Goal: Task Accomplishment & Management: Manage account settings

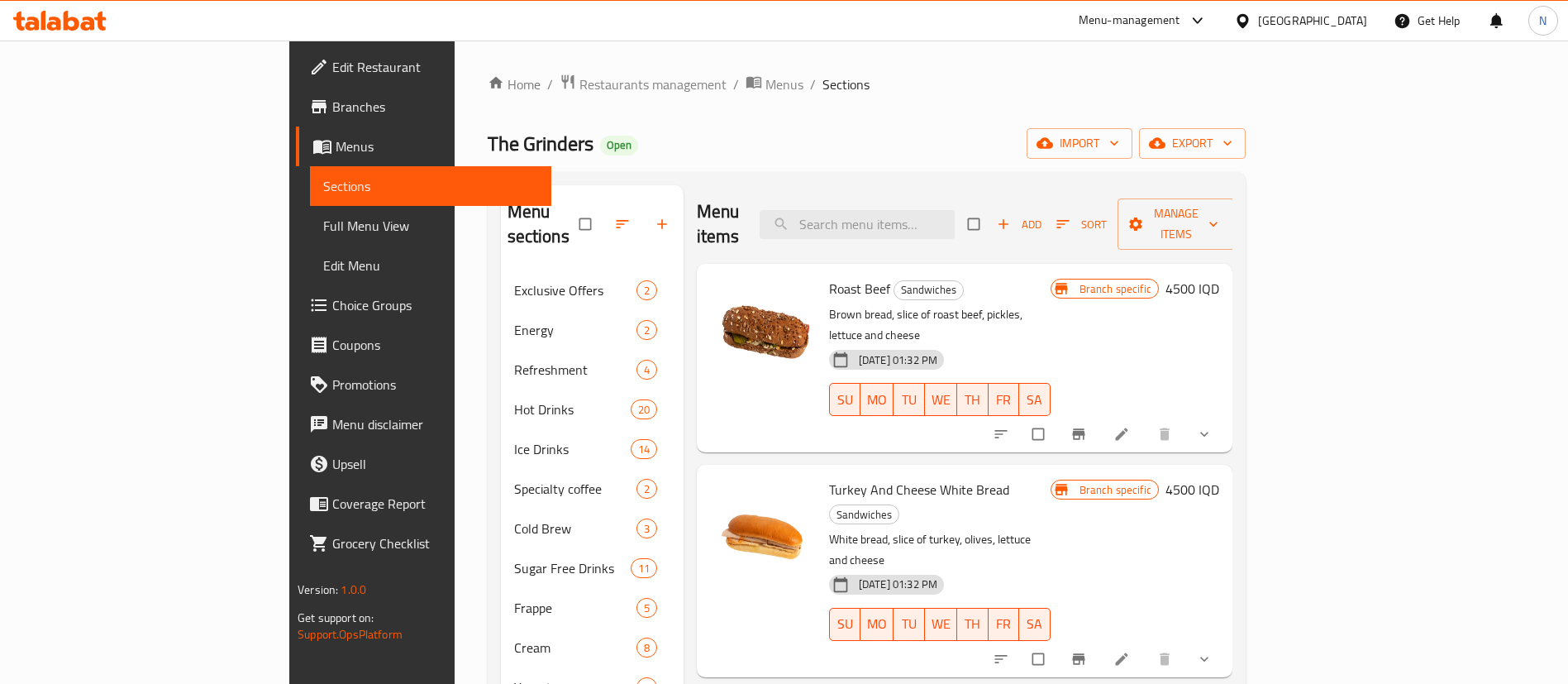
click at [1180, 21] on div "Menu-management" at bounding box center [1129, 21] width 101 height 20
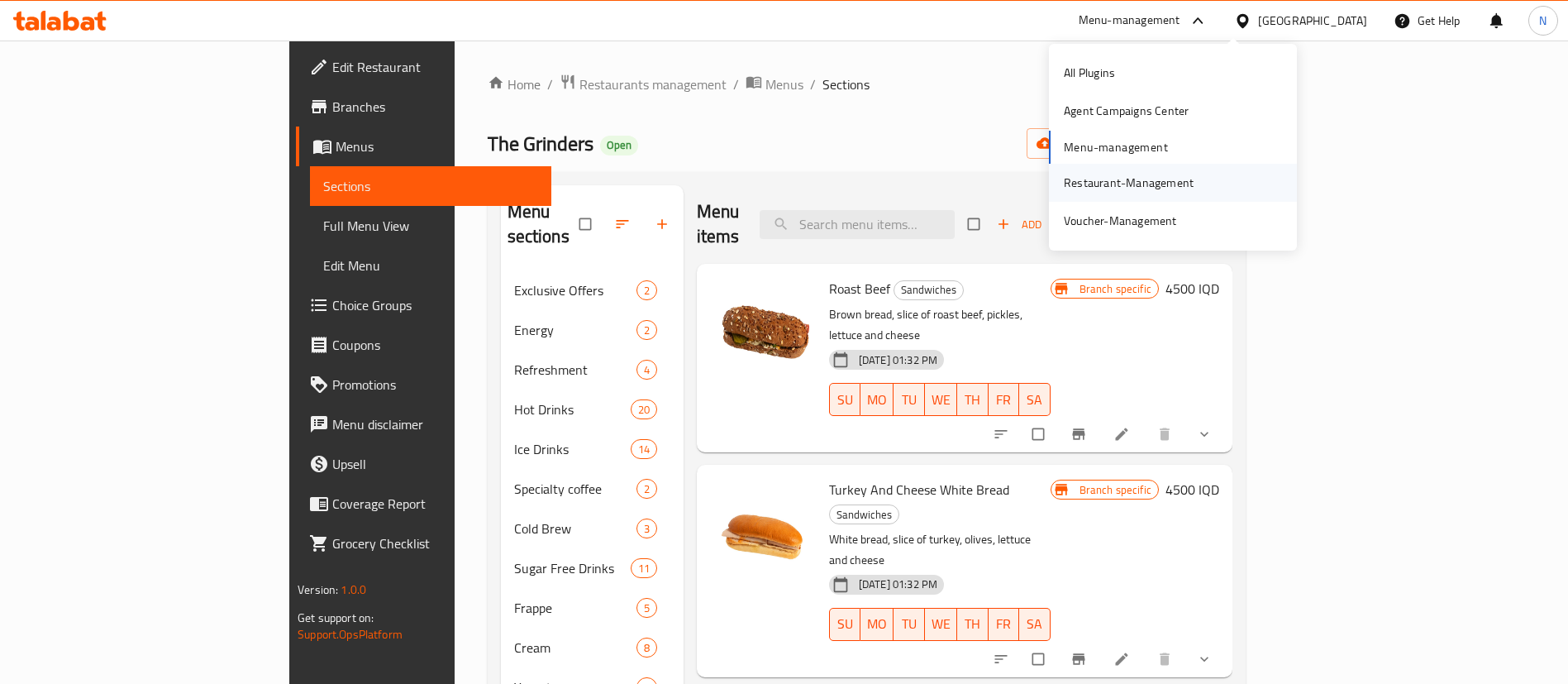
click at [1093, 198] on div "Restaurant-Management" at bounding box center [1128, 182] width 156 height 38
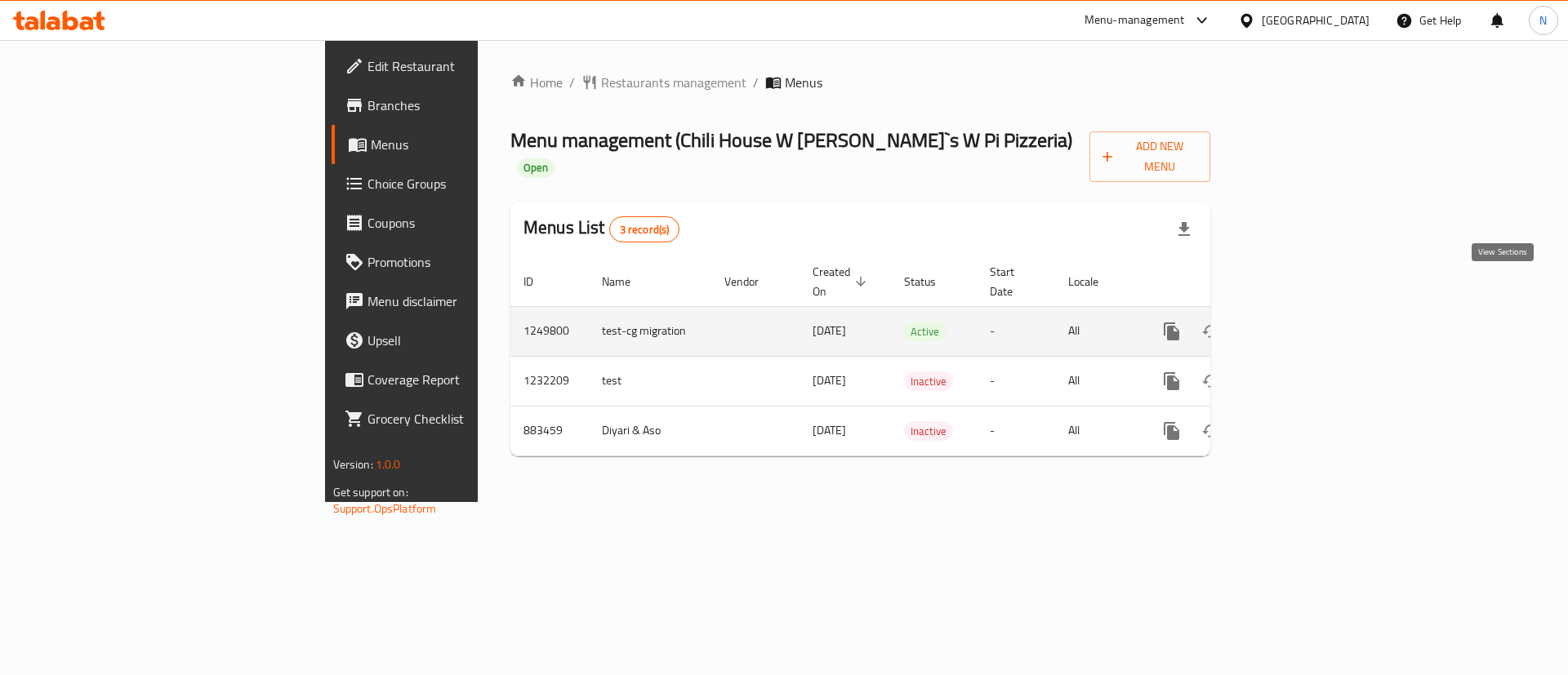
click at [1299, 322] on icon "enhanced table" at bounding box center [1289, 331] width 19 height 19
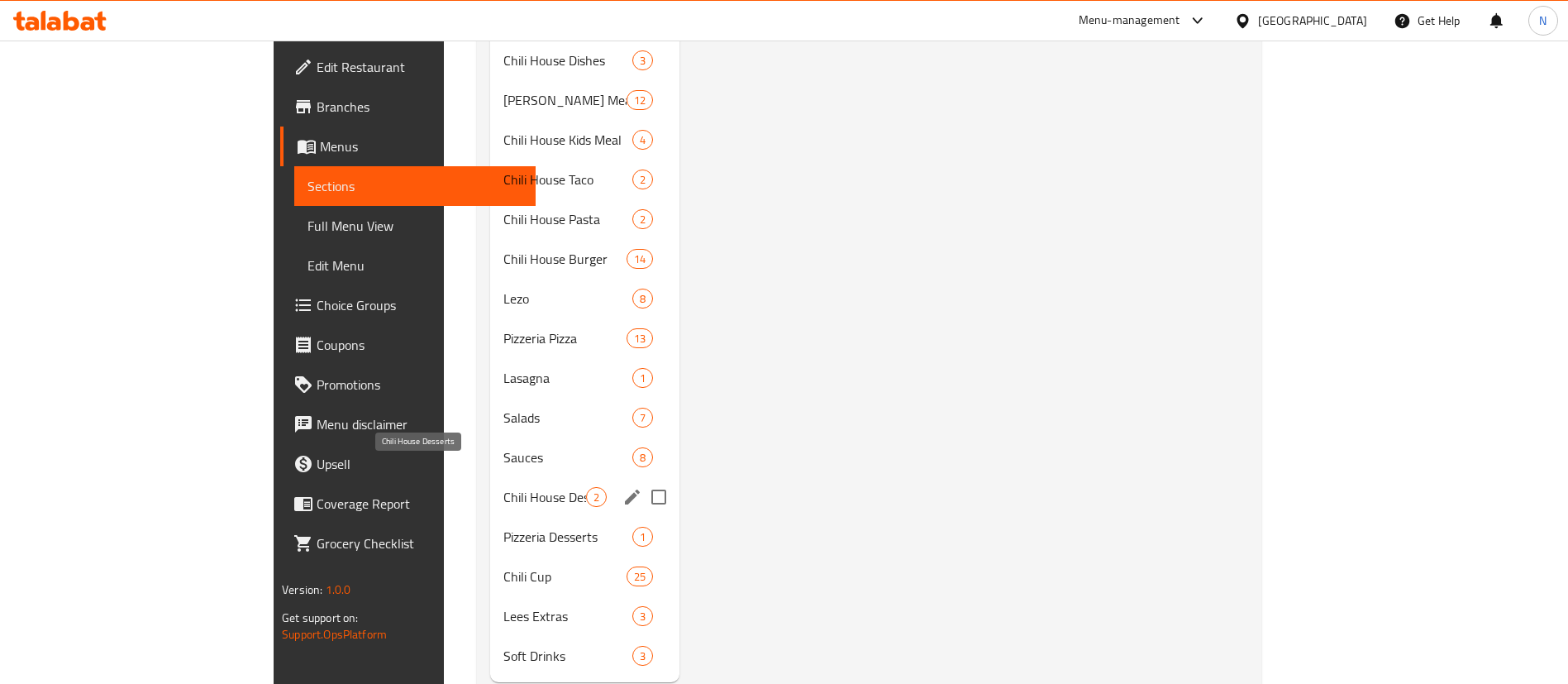
scroll to position [846, 0]
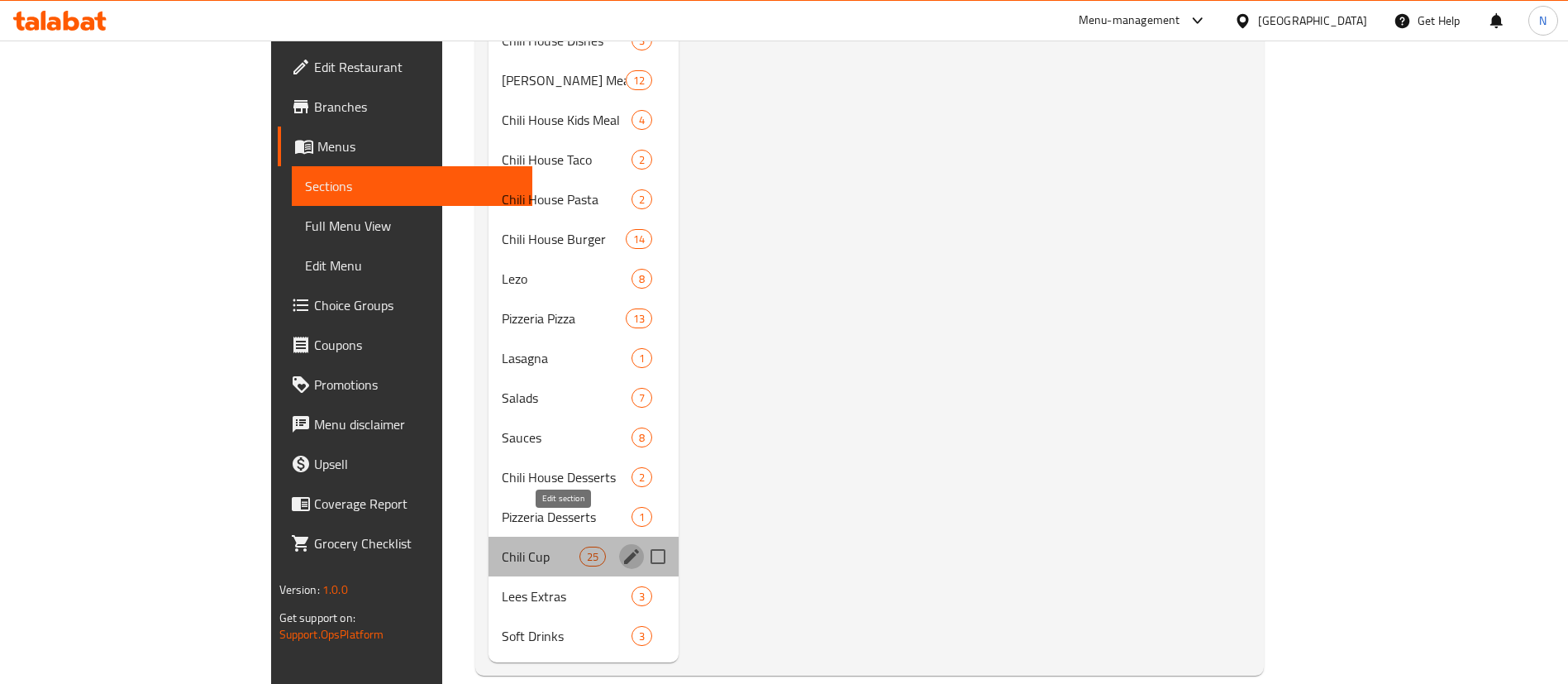
click at [622, 547] on icon "edit" at bounding box center [632, 557] width 20 height 20
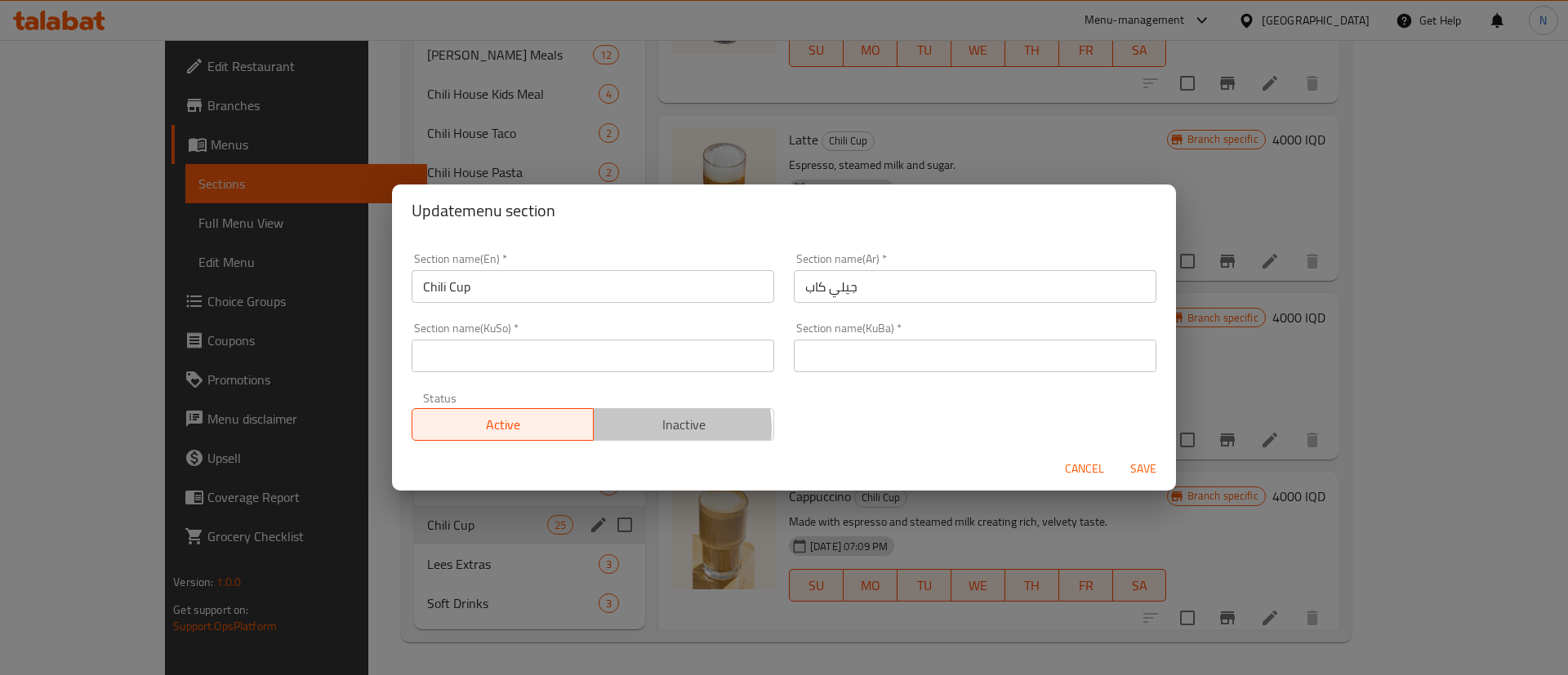
click at [643, 429] on span "Inactive" at bounding box center [684, 424] width 168 height 24
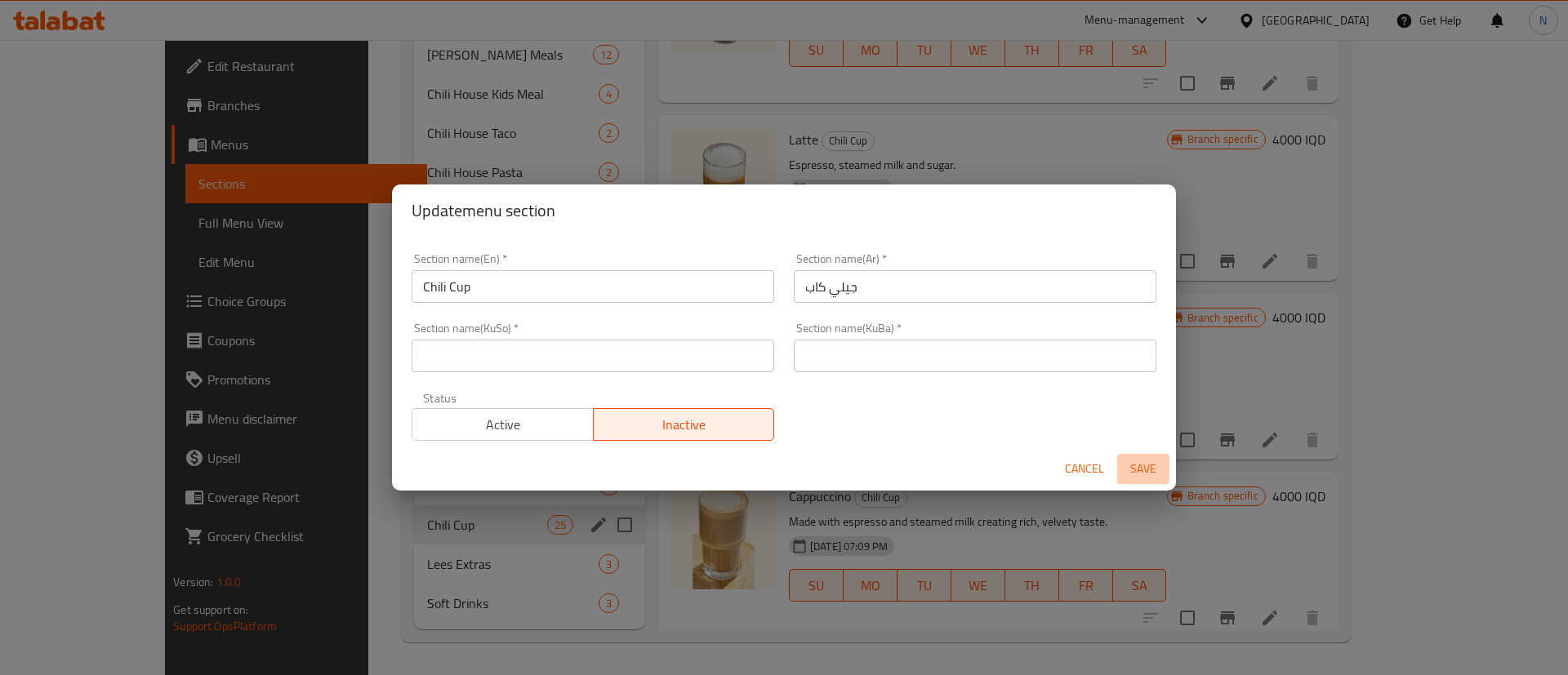
click at [1141, 467] on span "Save" at bounding box center [1143, 469] width 39 height 20
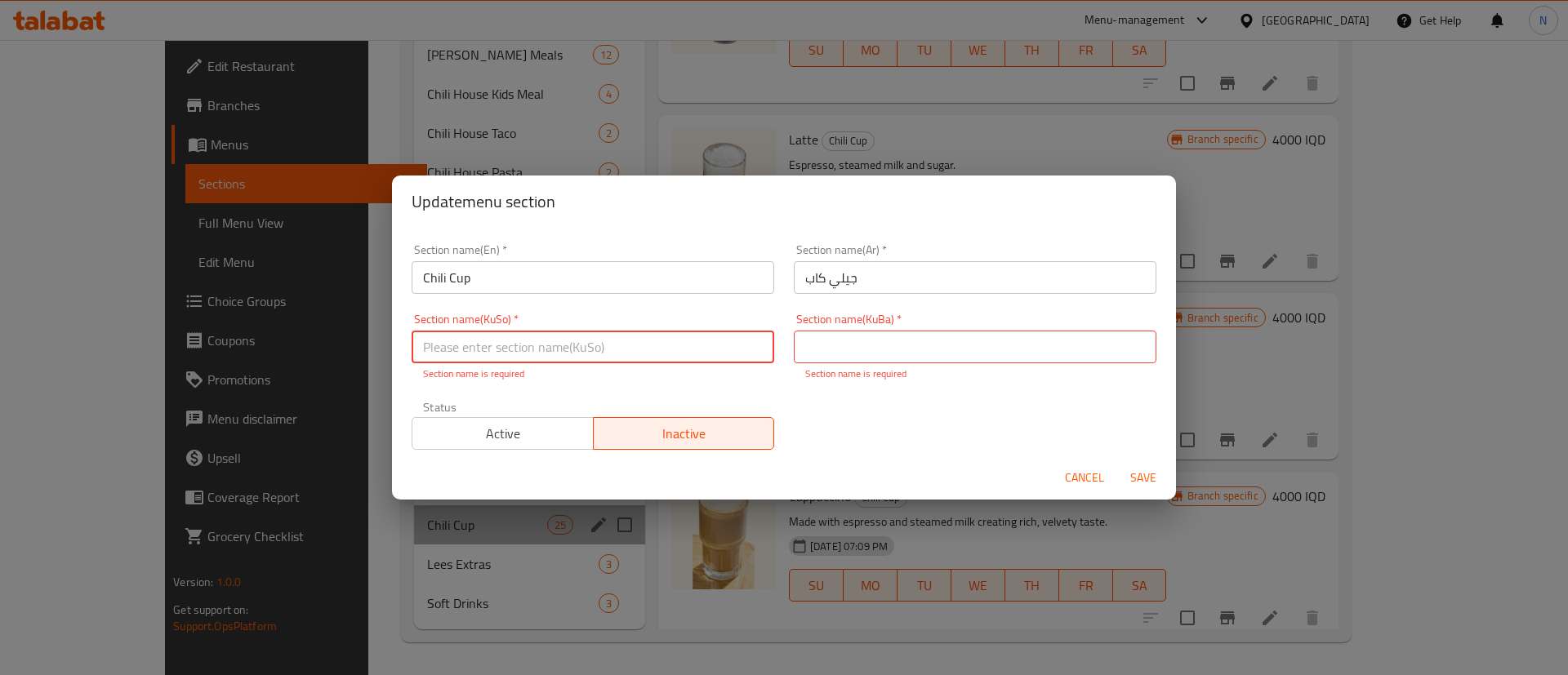
click at [462, 345] on input "text" at bounding box center [593, 346] width 362 height 33
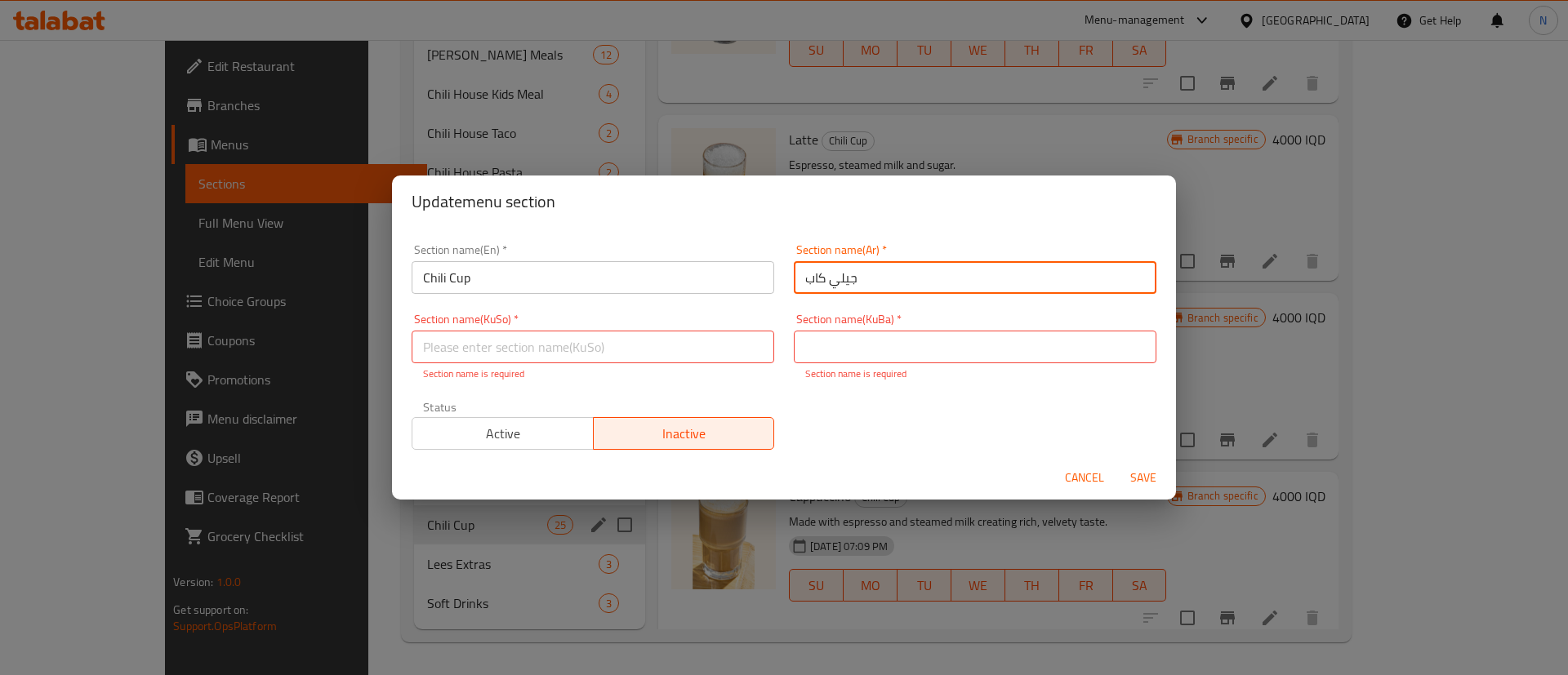
drag, startPoint x: 856, startPoint y: 276, endPoint x: 746, endPoint y: 260, distance: 111.2
click at [746, 260] on div "Section name(En)   * Chili Cup Section name(En) * Section name(Ar)   * جيلي كاب…" at bounding box center [783, 347] width 765 height 225
click at [828, 345] on input "text" at bounding box center [974, 346] width 362 height 33
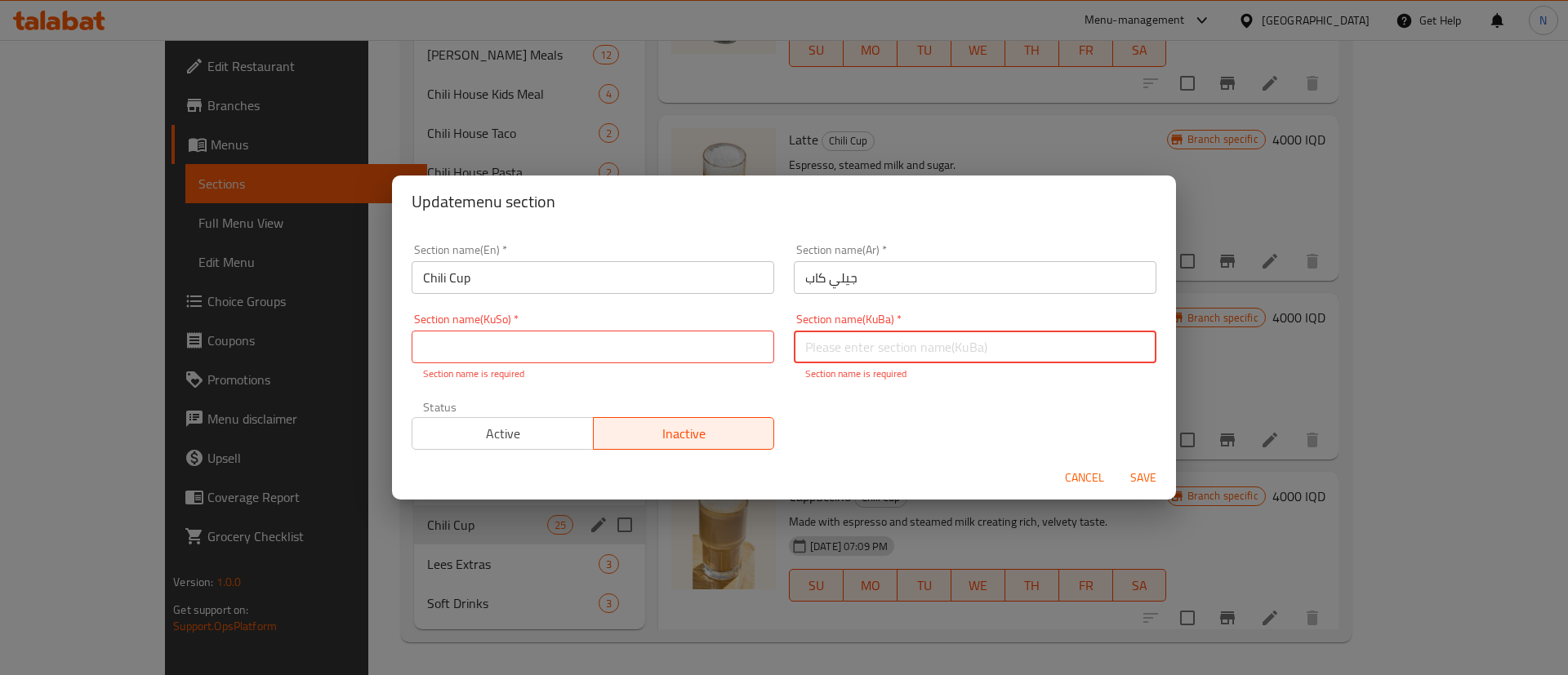
paste input "جيلي كاب"
type input "جيلي كاب"
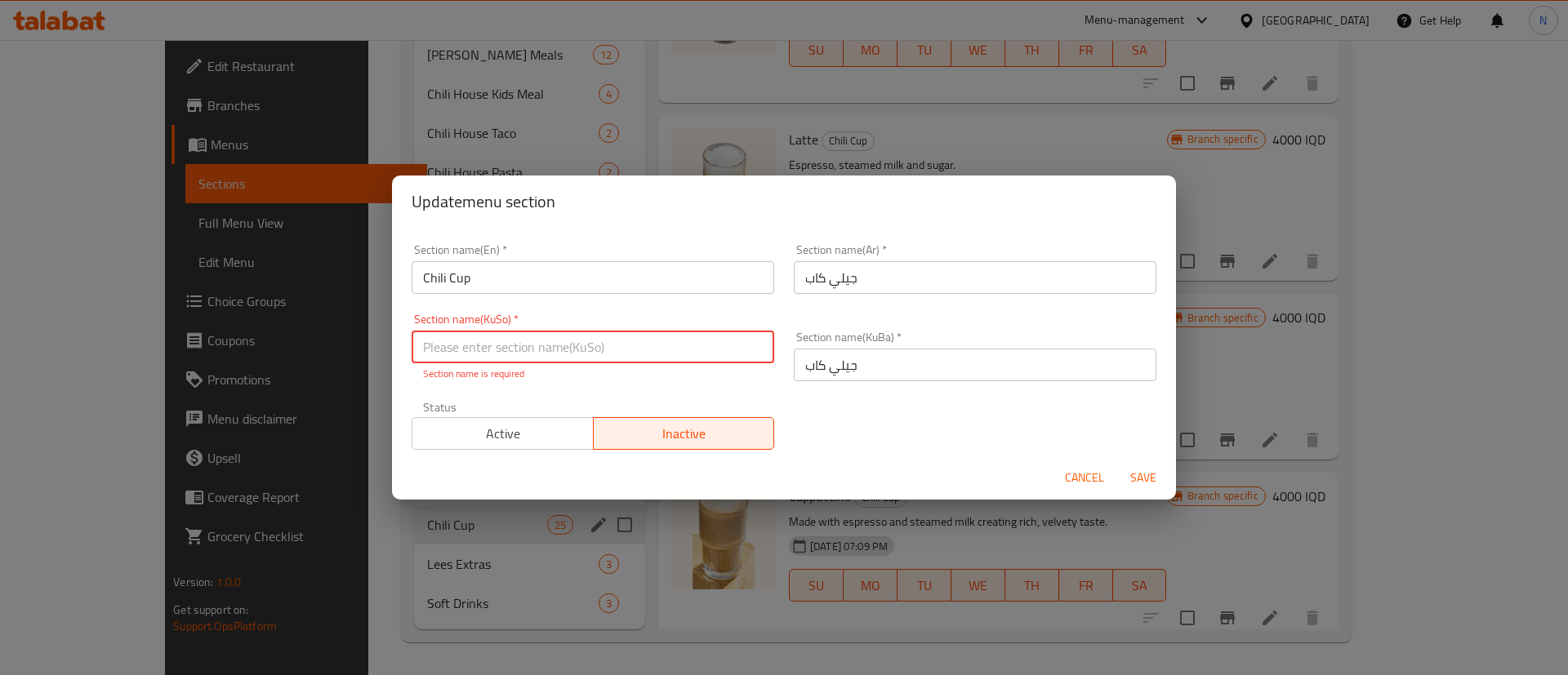
click at [660, 346] on input "text" at bounding box center [593, 346] width 362 height 33
paste input "جيلي كاب"
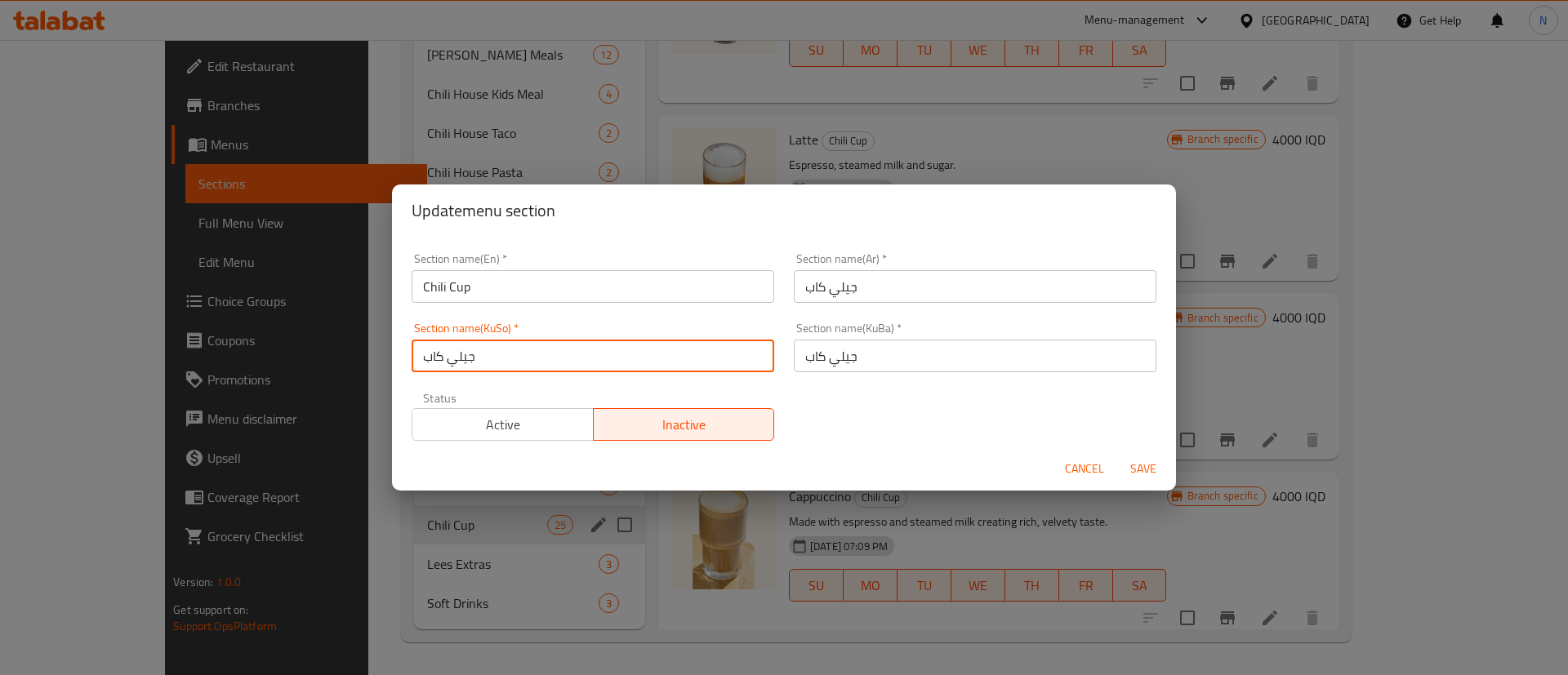
type input "جيلي كاب"
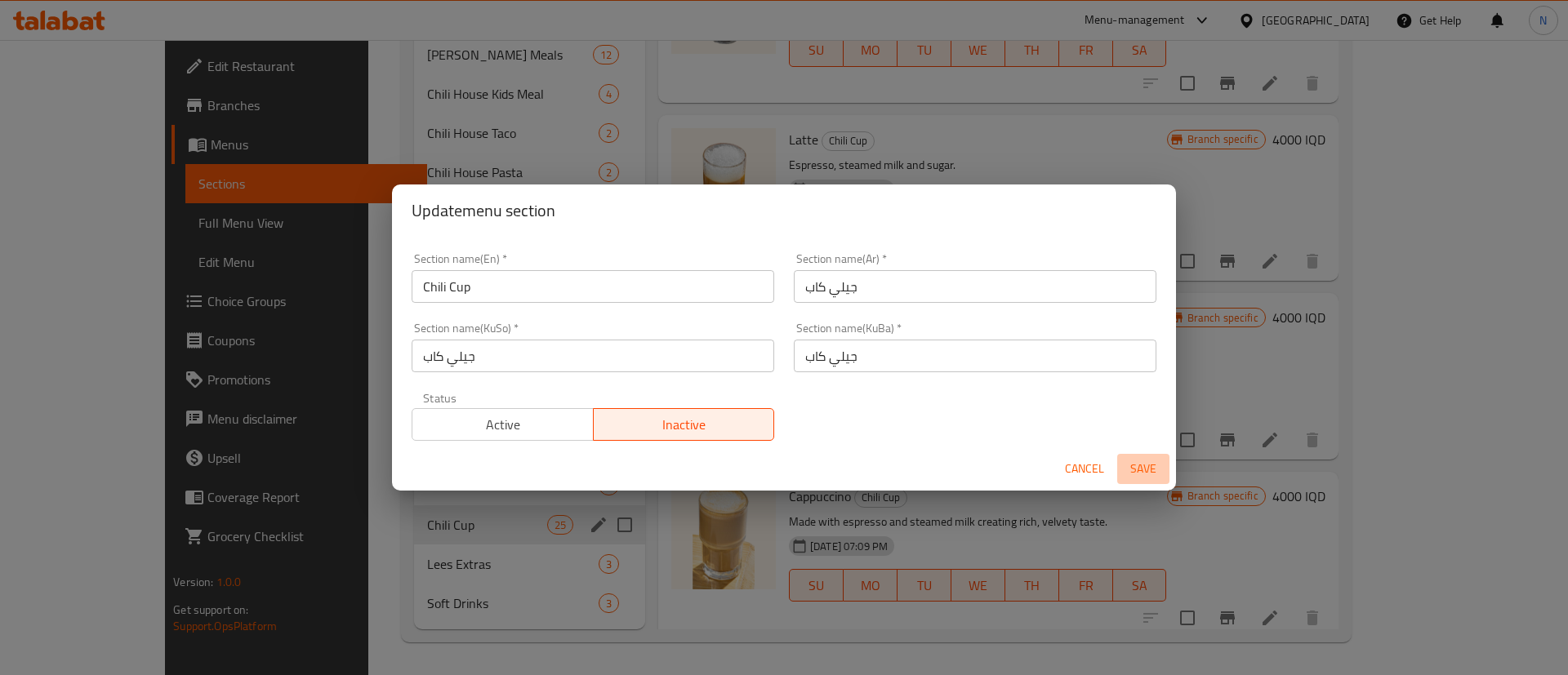
click at [1142, 469] on span "Save" at bounding box center [1143, 469] width 39 height 20
